Goal: Task Accomplishment & Management: Use online tool/utility

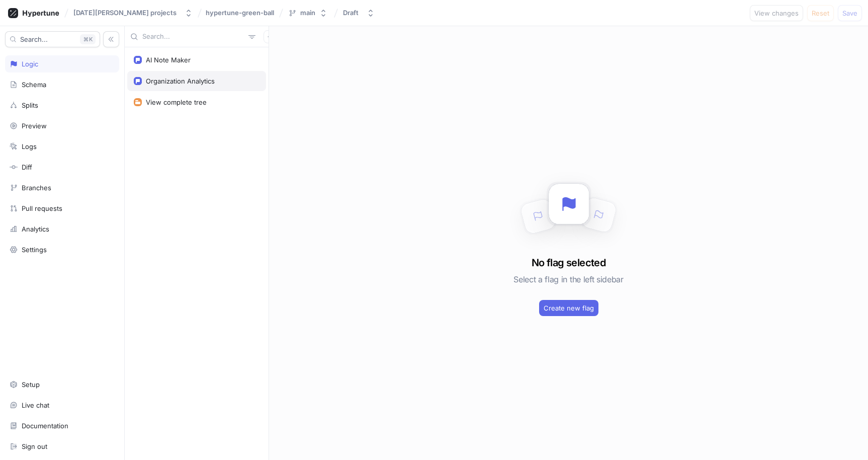
click at [176, 83] on div "Organization Analytics" at bounding box center [180, 81] width 69 height 8
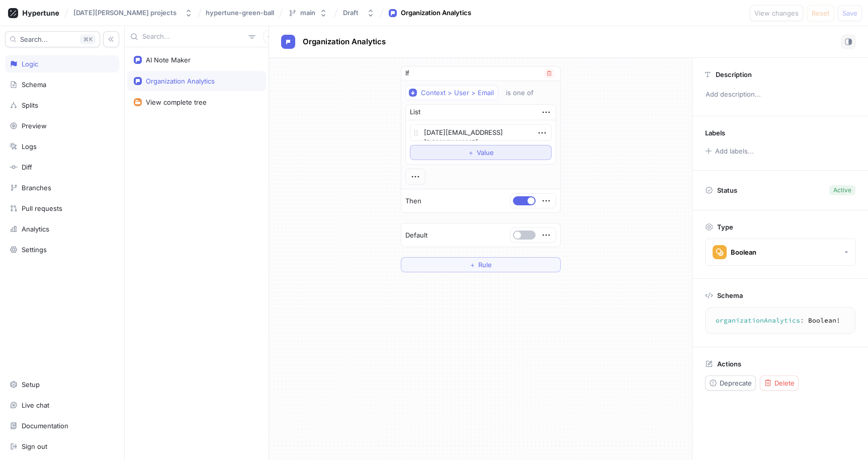
click at [442, 156] on button "＋ Value" at bounding box center [481, 152] width 142 height 15
click at [448, 152] on textarea at bounding box center [481, 151] width 142 height 17
type textarea "x"
type textarea "l"
type textarea "x"
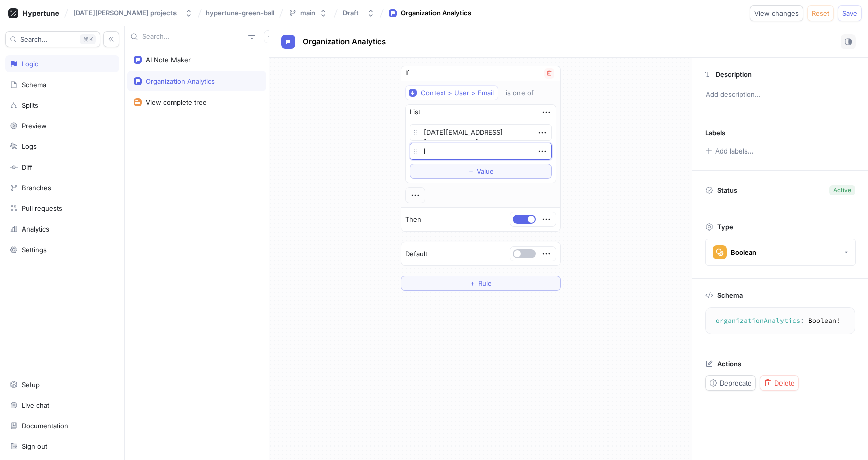
type textarea "li"
type textarea "x"
type textarea "lin"
type textarea "x"
type textarea "linu"
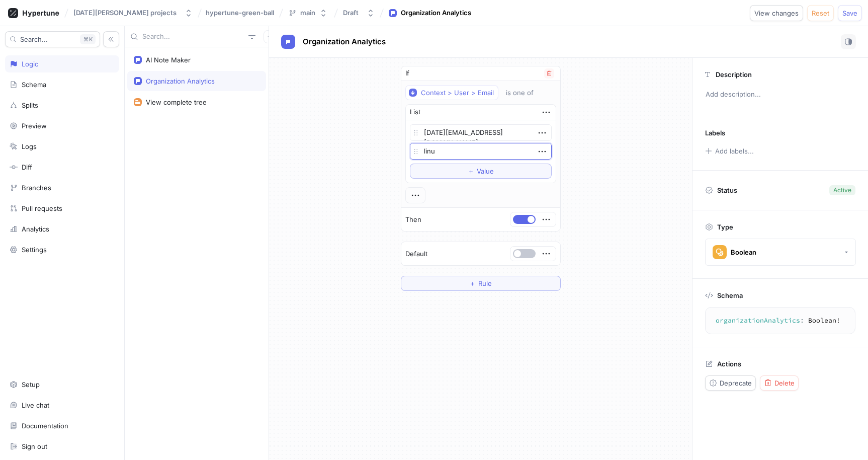
type textarea "x"
type textarea "linux"
type textarea "x"
type textarea "linux."
type textarea "x"
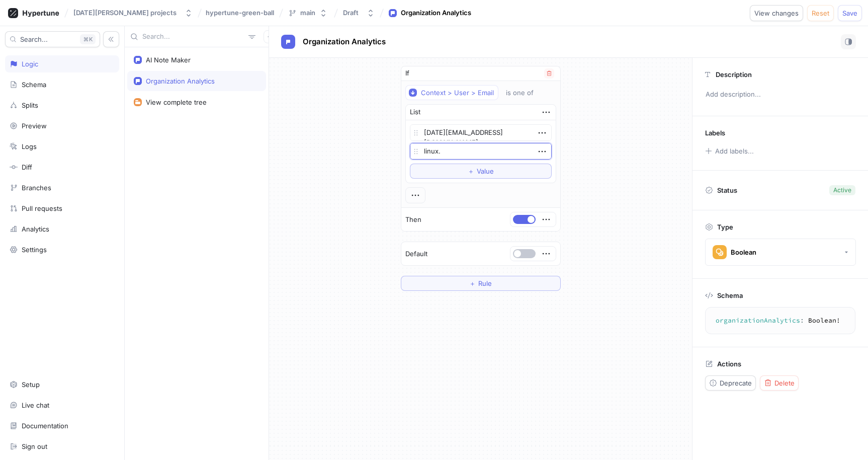
type textarea "linux.e"
type textarea "x"
type textarea "linux.ex"
type textarea "x"
type textarea "linux.exp"
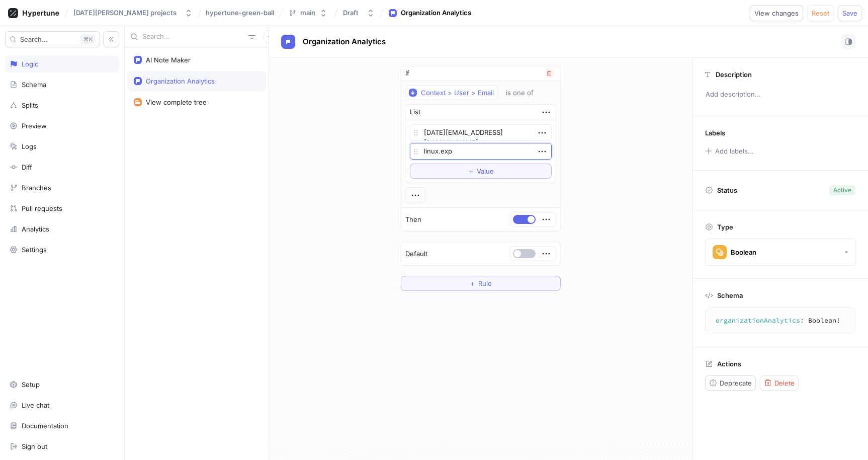
type textarea "x"
type textarea "linux.expe"
type textarea "x"
type textarea "linux.exper"
type textarea "x"
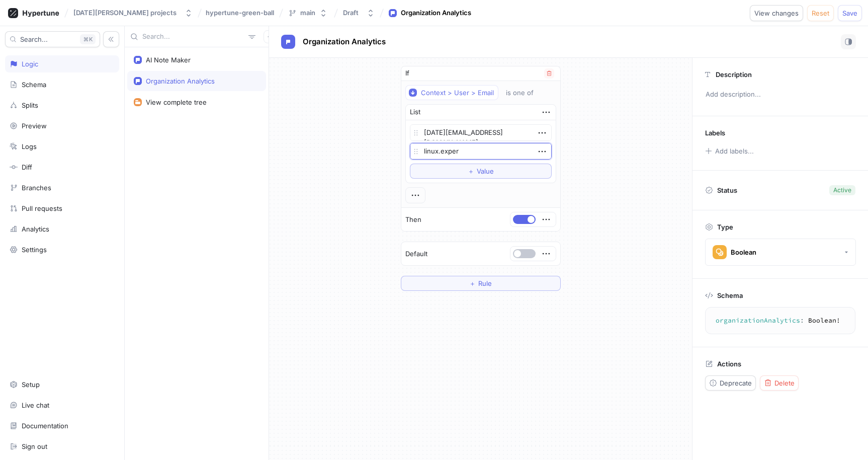
type textarea "linux.experi"
type textarea "x"
type textarea "linux.experi@"
type textarea "x"
type textarea "linux.experi@g"
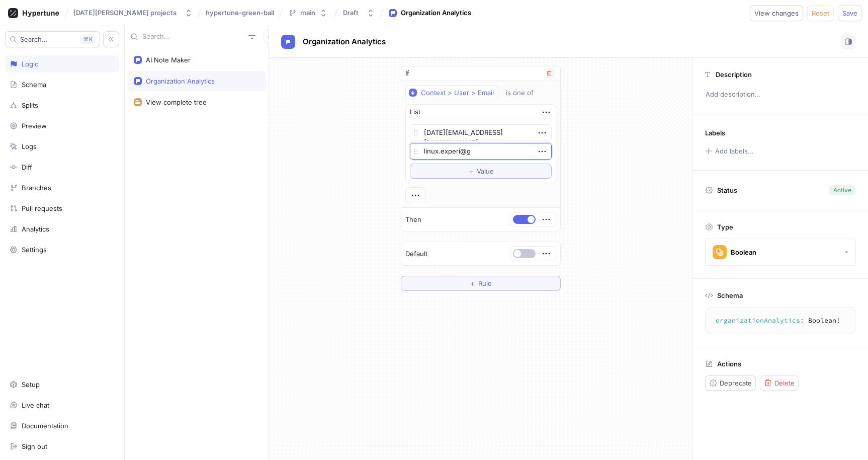
type textarea "x"
type textarea "linux.experi@gm"
type textarea "x"
type textarea "linux.experi@gma"
type textarea "x"
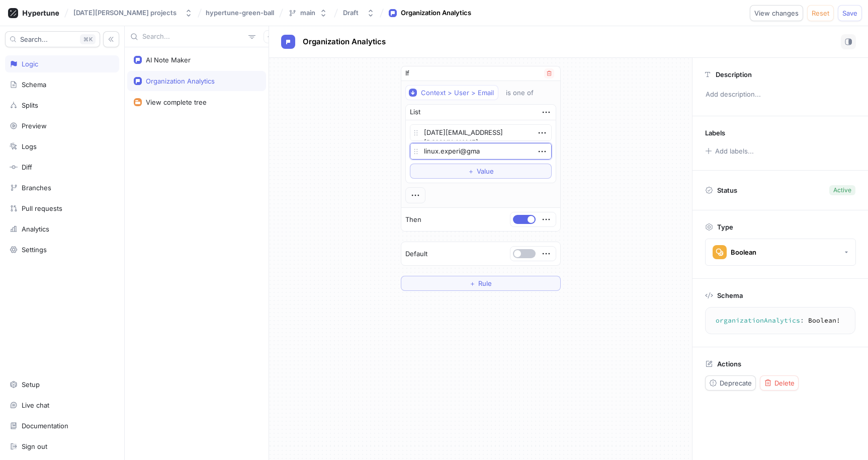
type textarea "linux.experi@gmai"
type textarea "x"
type textarea "[EMAIL_ADDRESS]"
type textarea "x"
type textarea "[EMAIL_ADDRESS]."
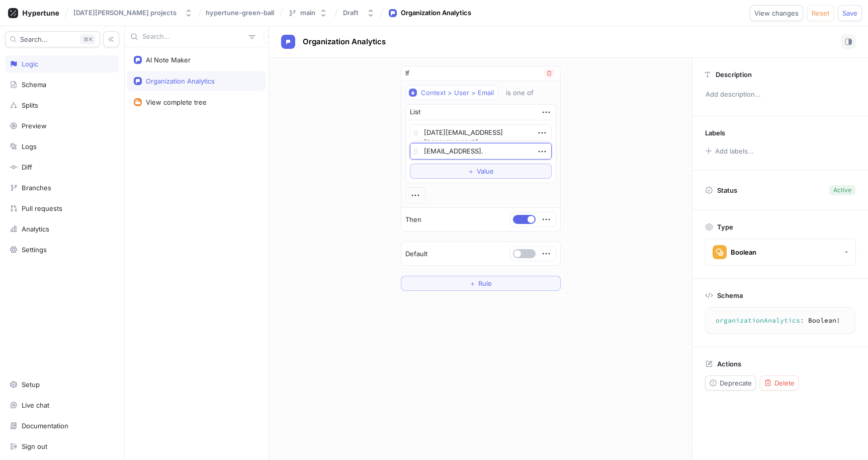
type textarea "x"
type textarea "linux.experi@gmail.c"
type textarea "x"
type textarea "[EMAIL_ADDRESS][DOMAIN_NAME]"
type textarea "x"
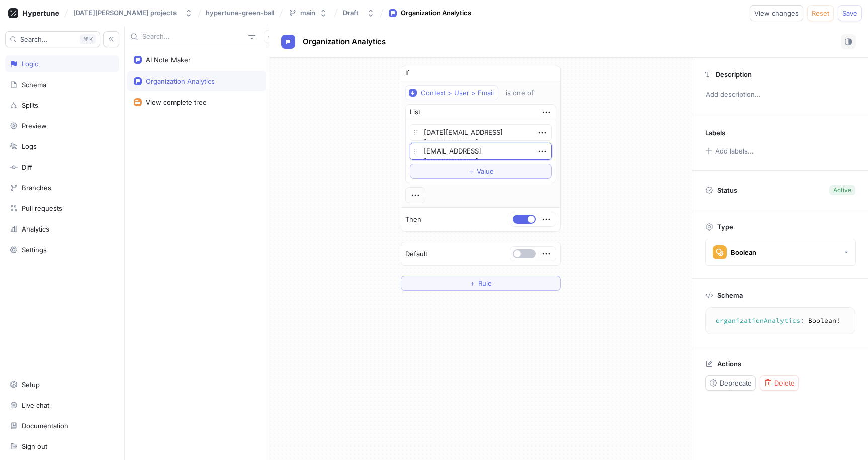
type textarea "[EMAIL_ADDRESS][DOMAIN_NAME]"
click at [569, 131] on div "If Context > User > Email is one of List [DATE][EMAIL_ADDRESS][DOMAIN_NAME] [DO…" at bounding box center [480, 178] width 423 height 241
click at [850, 16] on span "Save" at bounding box center [849, 13] width 15 height 6
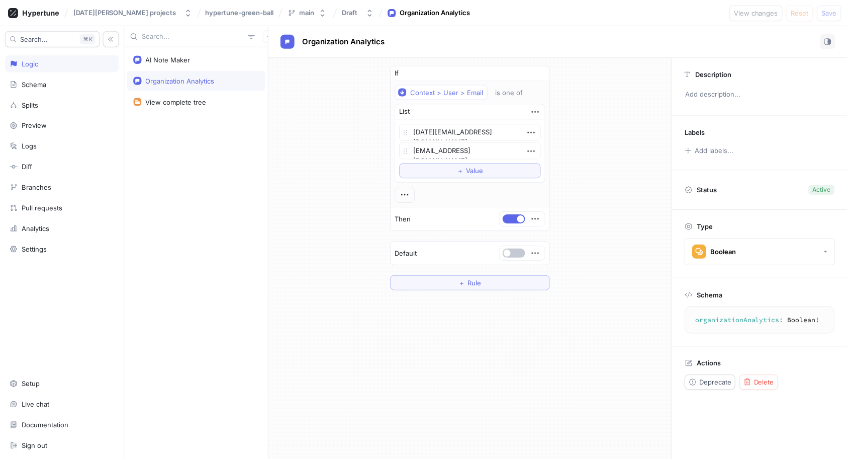
type textarea "x"
